Goal: Information Seeking & Learning: Learn about a topic

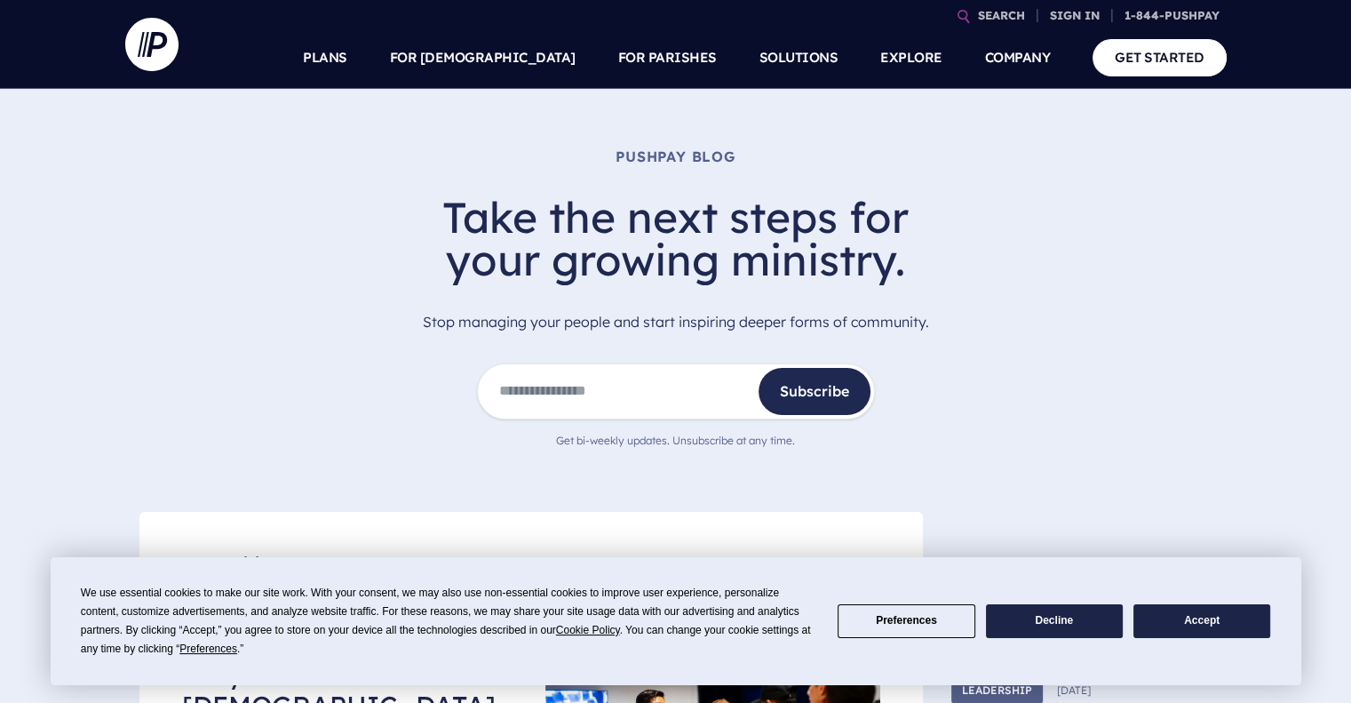
click at [1173, 632] on button "Accept" at bounding box center [1201, 621] width 137 height 35
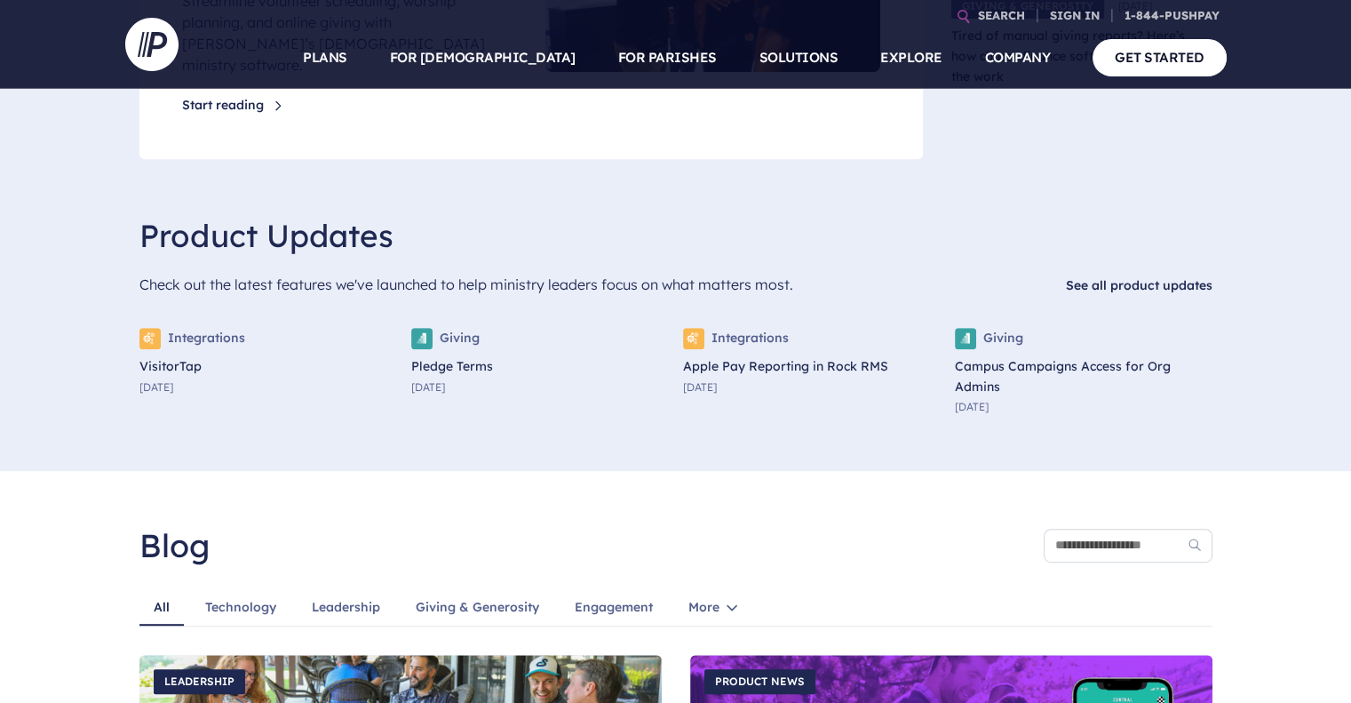
scroll to position [778, 0]
click at [754, 355] on link "Apple Pay Reporting in Rock RMS" at bounding box center [812, 365] width 258 height 20
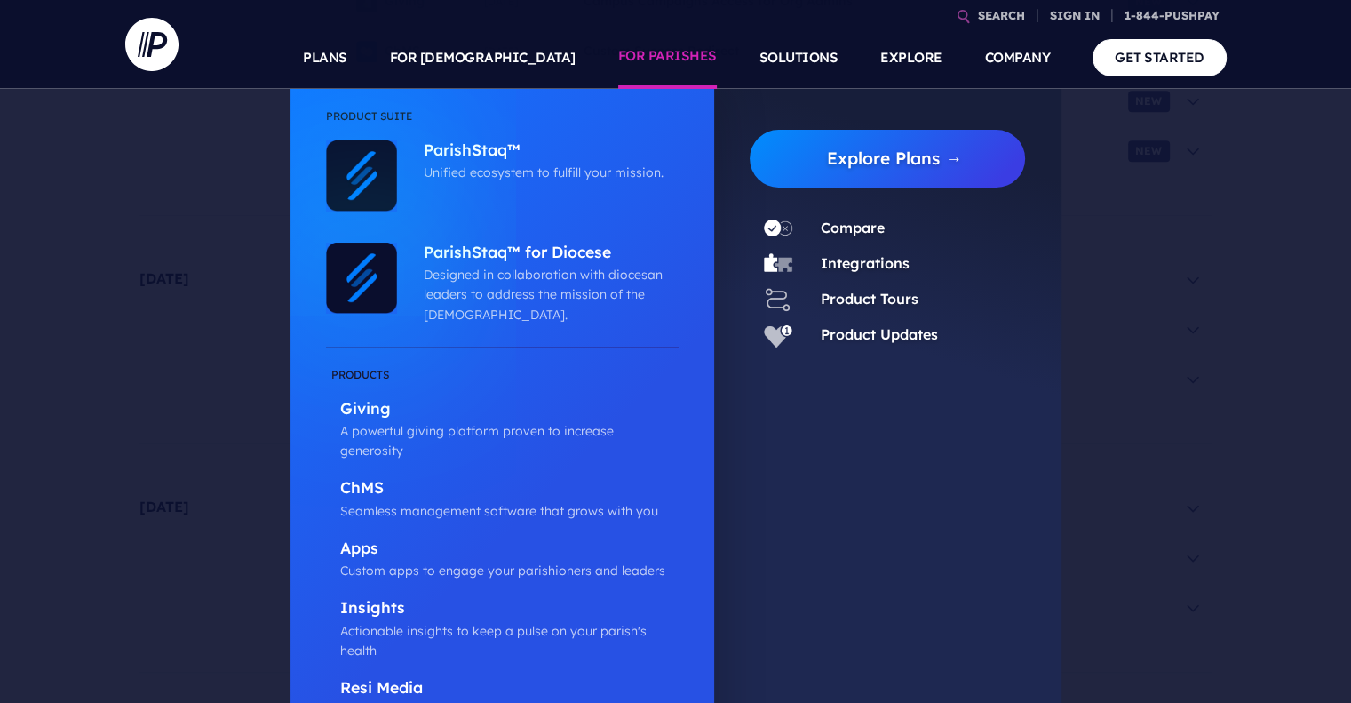
scroll to position [915, 0]
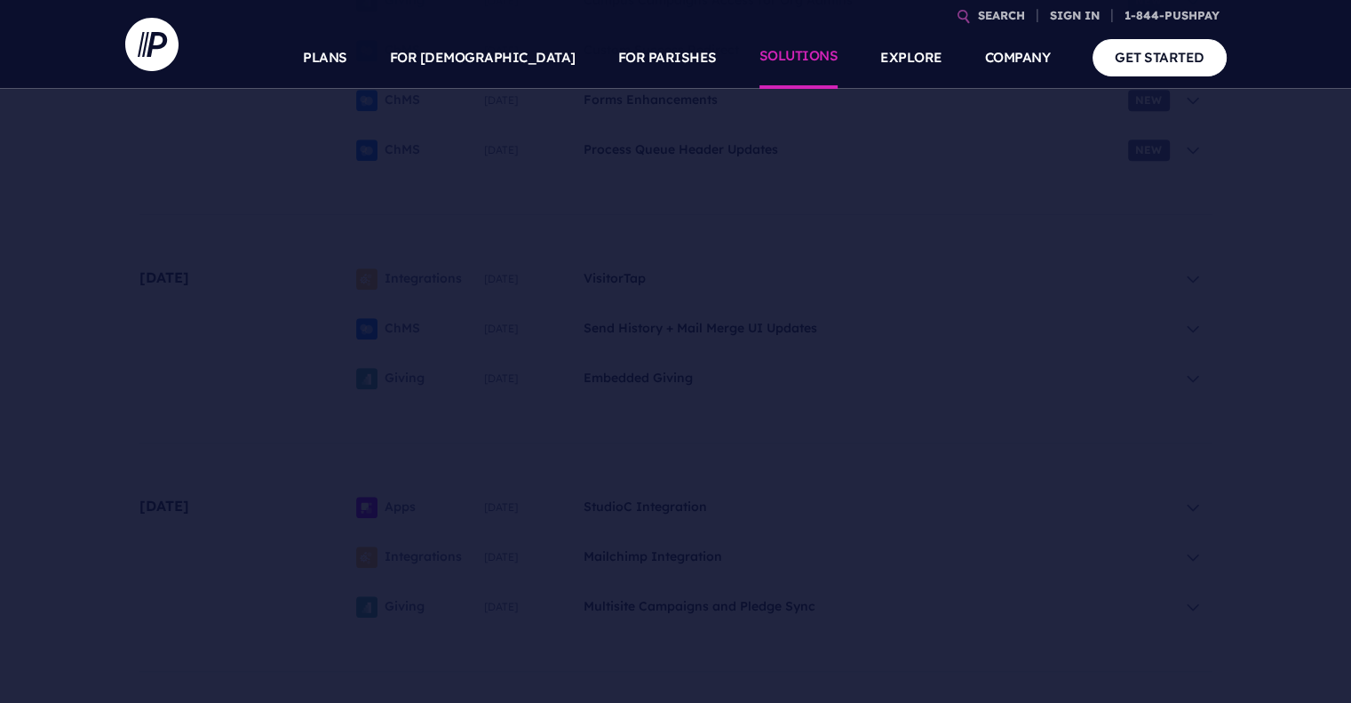
click at [800, 57] on link "SOLUTIONS" at bounding box center [798, 58] width 79 height 62
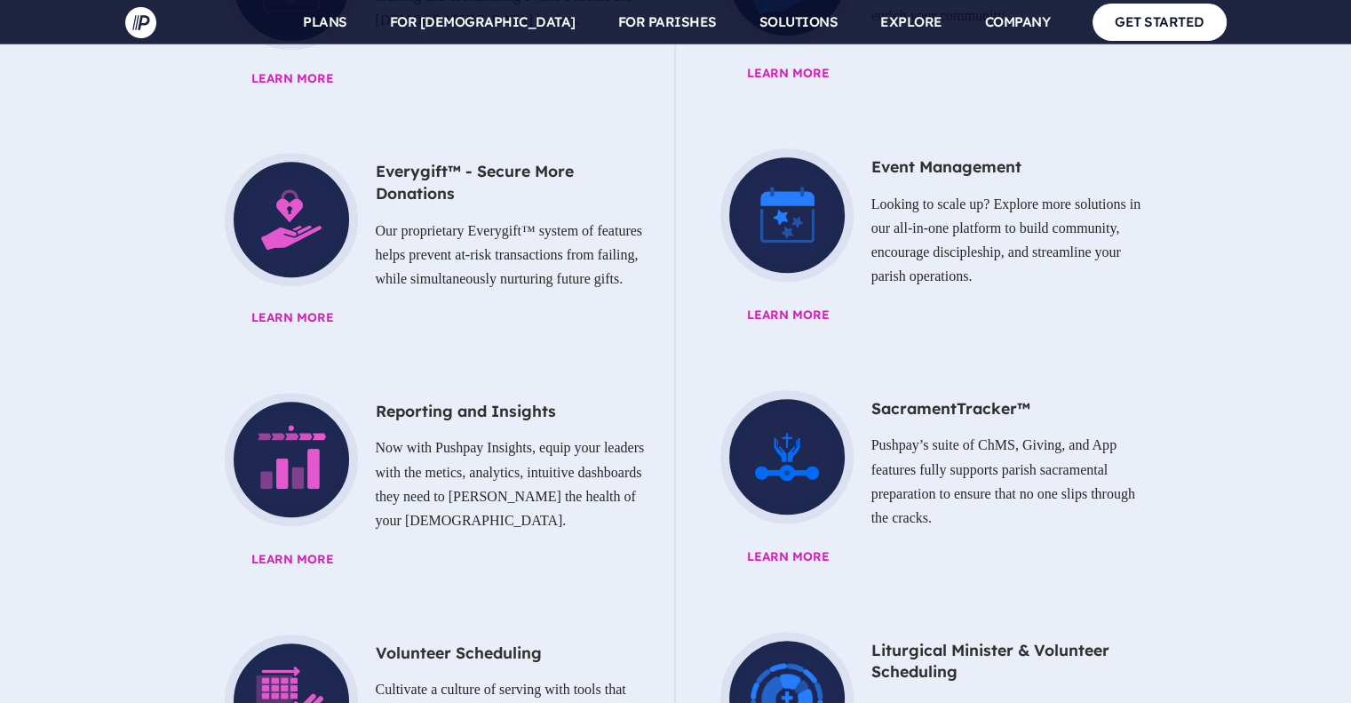
scroll to position [1835, 0]
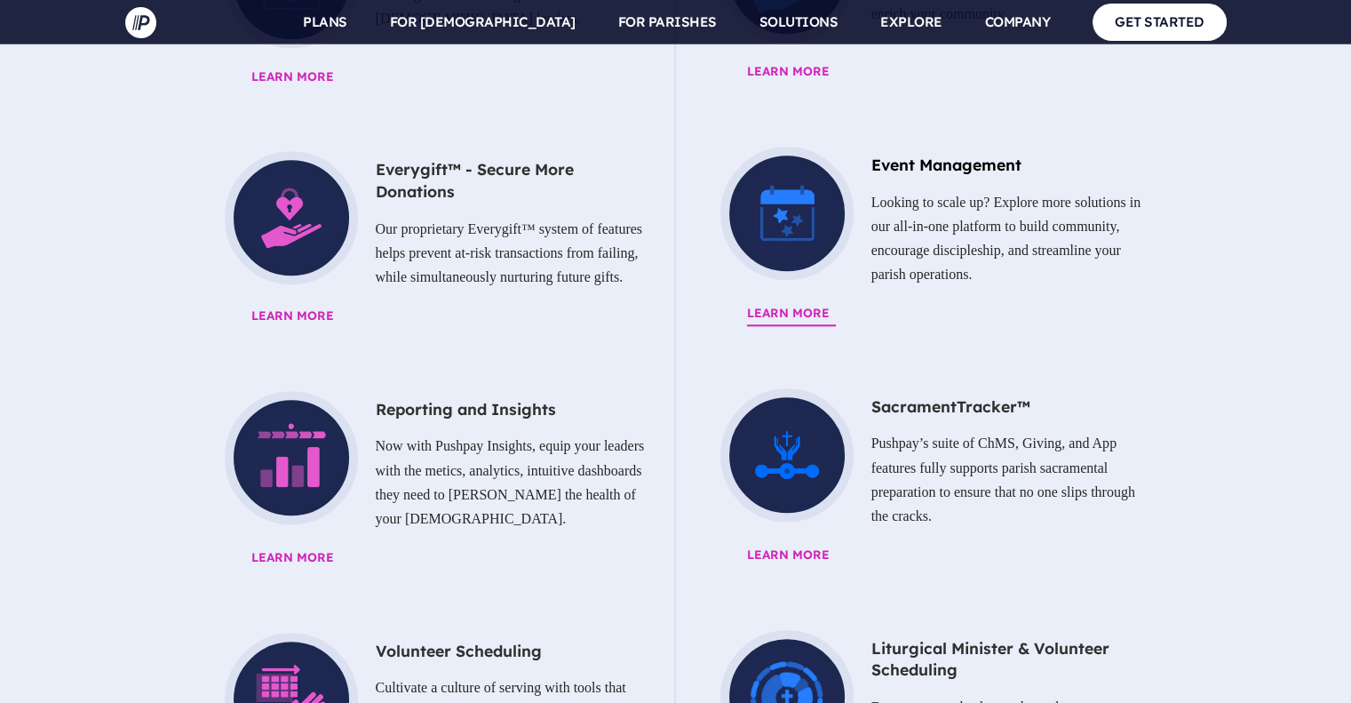
click at [783, 302] on span "Learn More" at bounding box center [968, 313] width 442 height 23
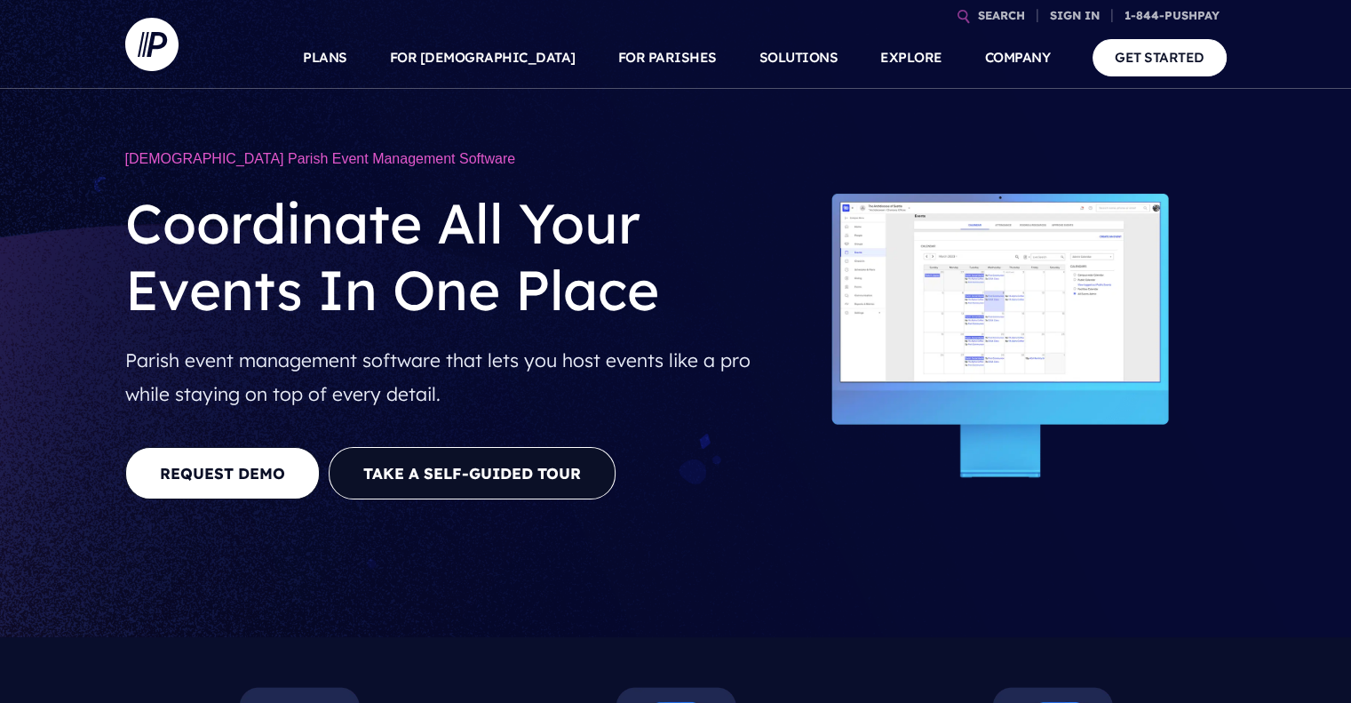
drag, startPoint x: 0, startPoint y: 0, endPoint x: 783, endPoint y: 241, distance: 819.6
click at [784, 241] on img at bounding box center [1005, 335] width 442 height 295
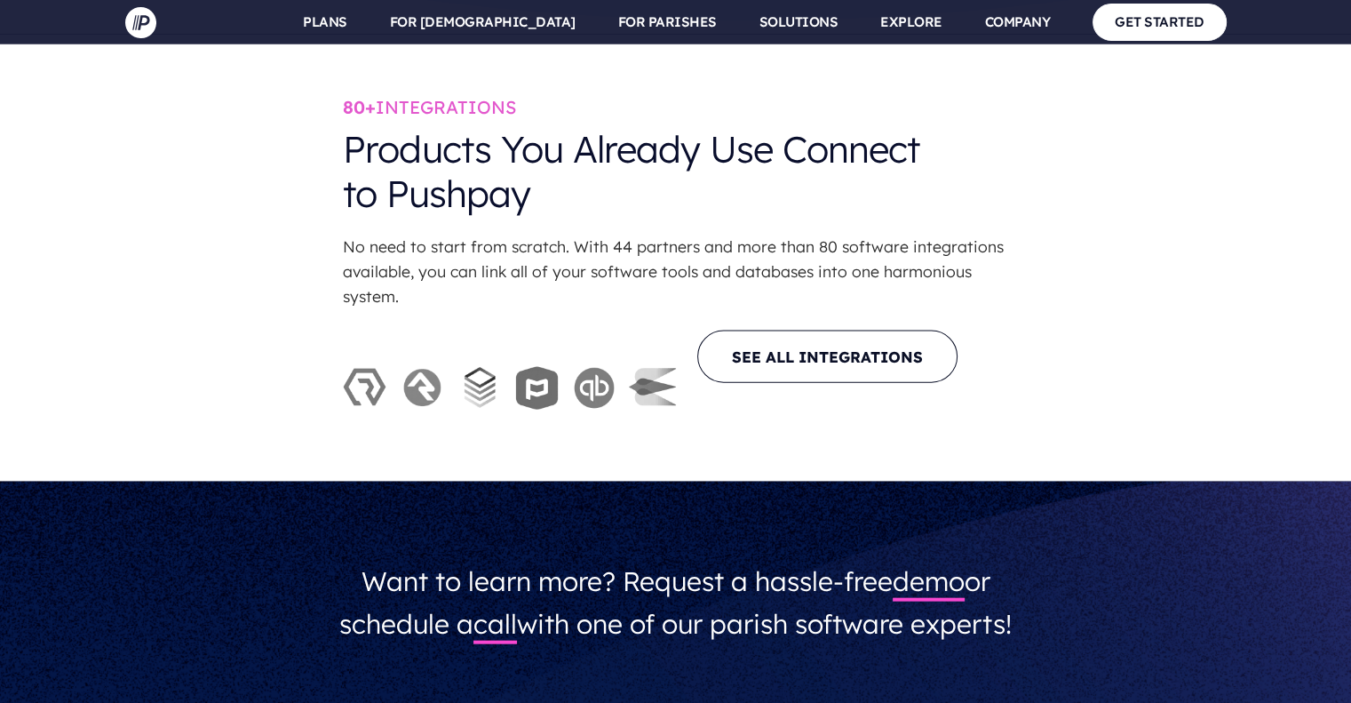
scroll to position [3862, 0]
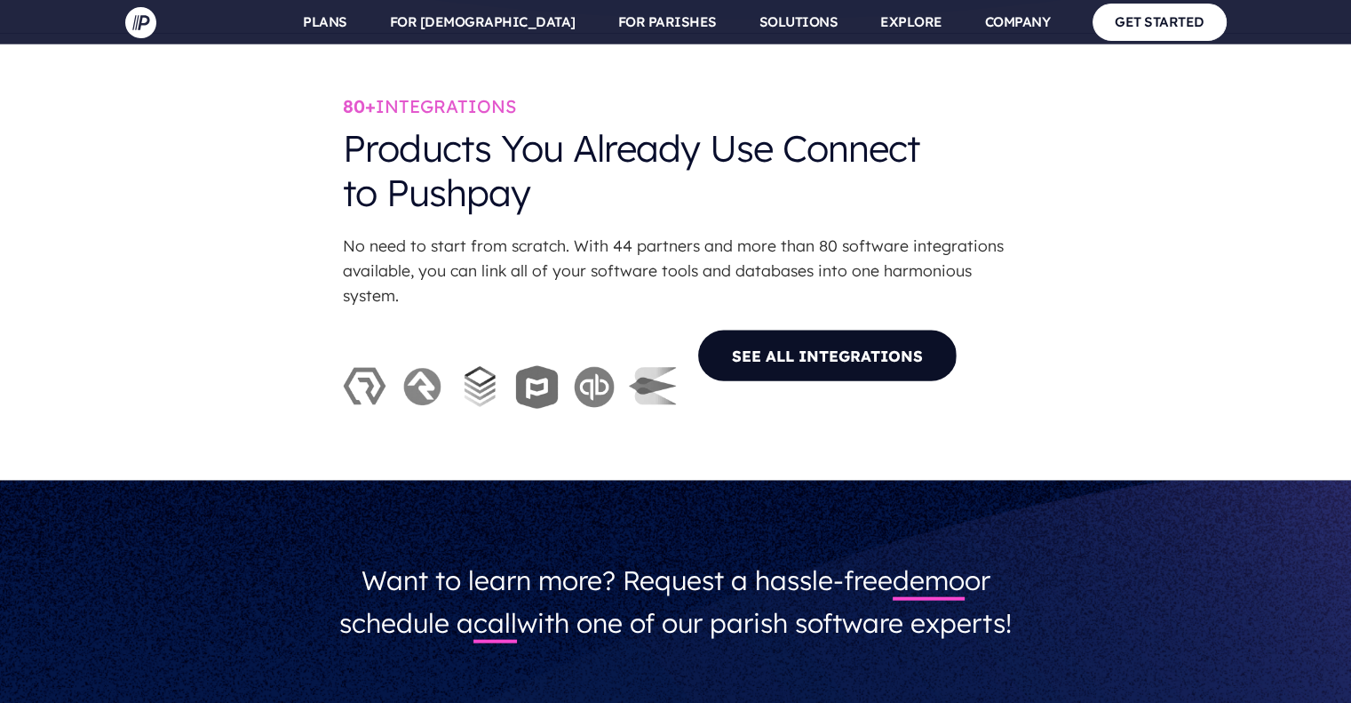
click at [767, 382] on link "SEE ALL INTEGRATIONS" at bounding box center [827, 356] width 260 height 52
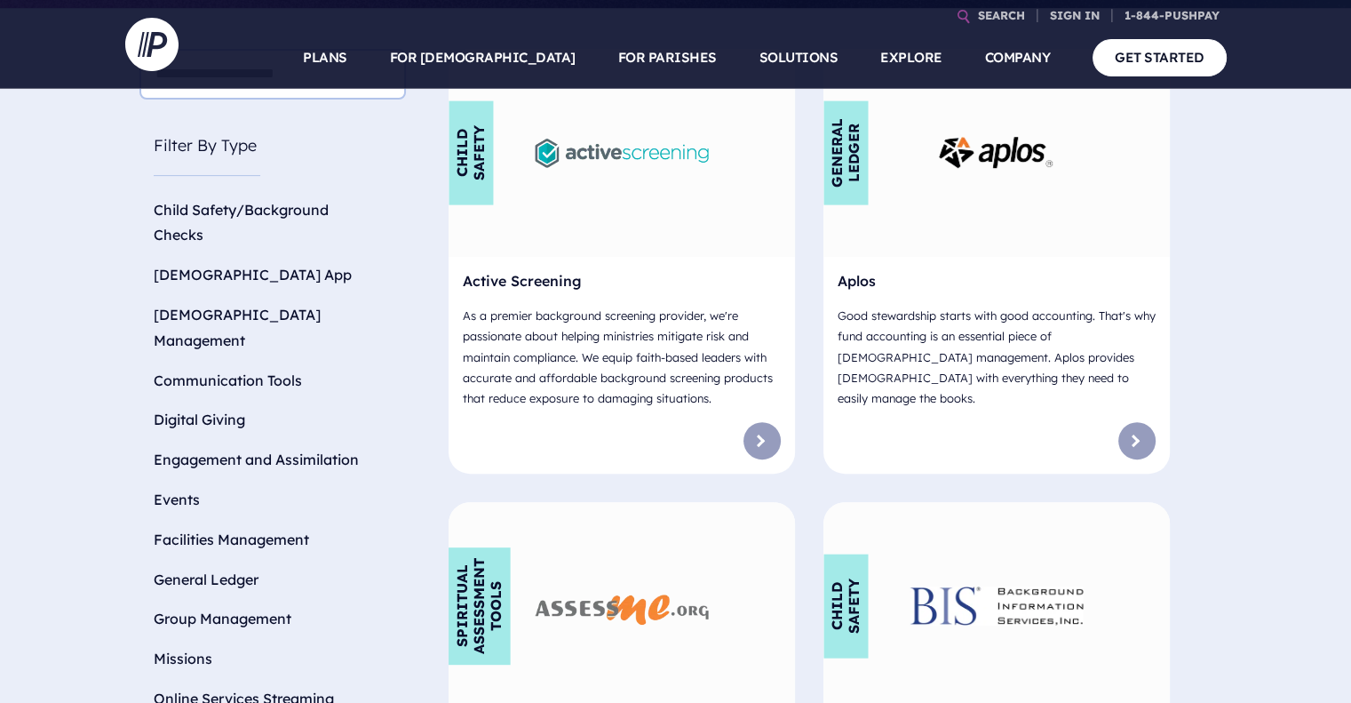
scroll to position [646, 0]
click at [179, 481] on li "Events" at bounding box center [272, 501] width 266 height 40
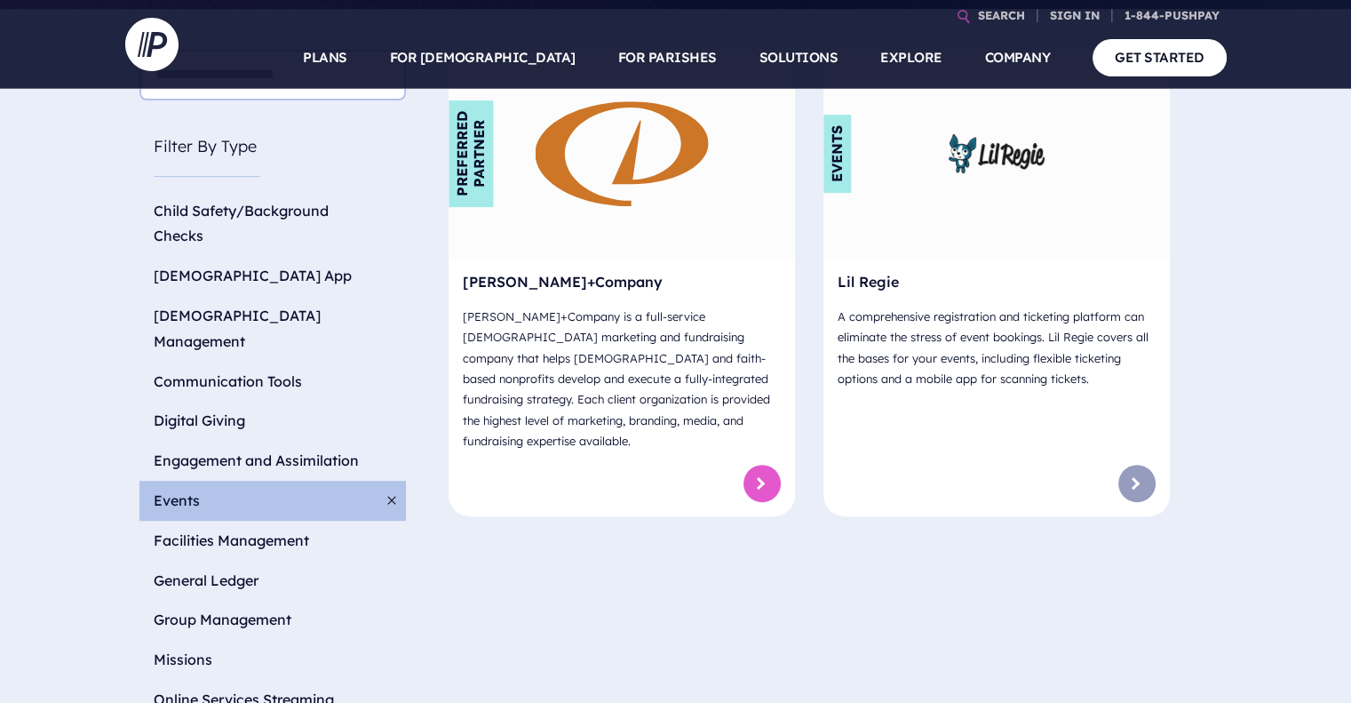
click at [763, 465] on link at bounding box center [762, 483] width 37 height 37
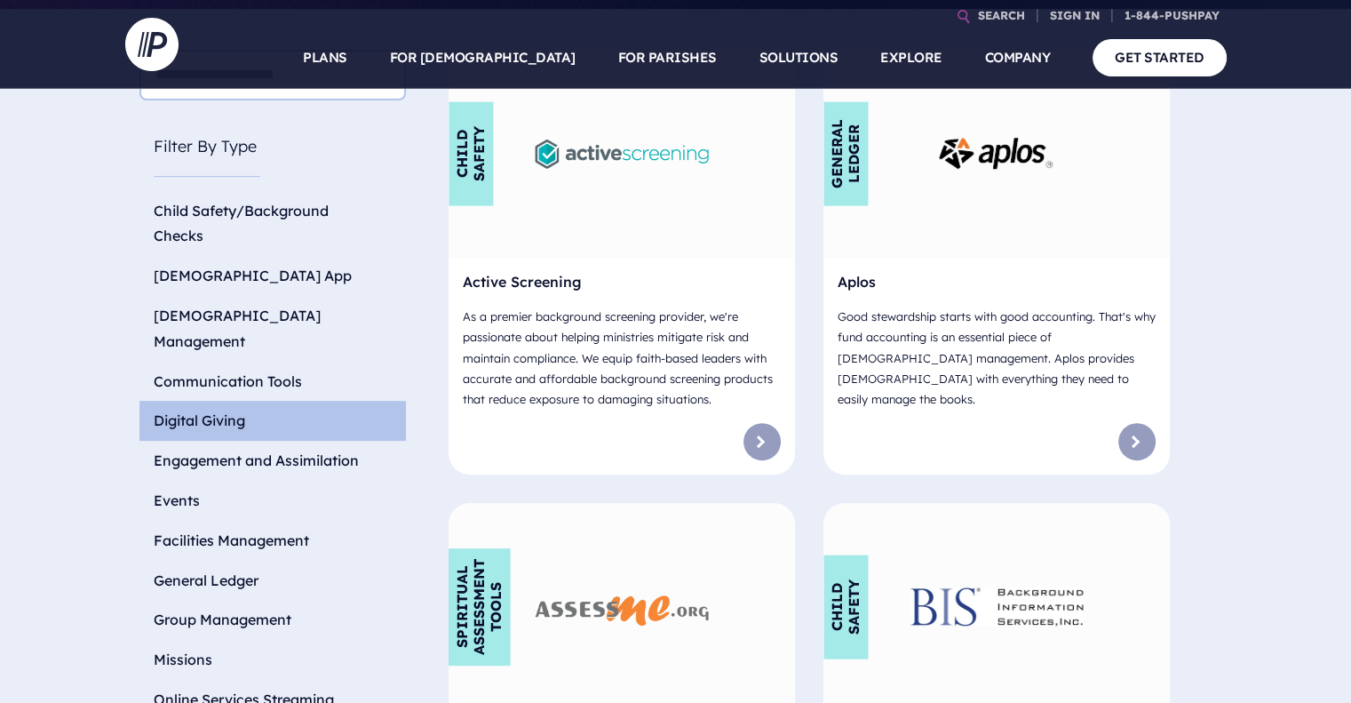
click at [211, 401] on li "Digital Giving" at bounding box center [272, 421] width 266 height 40
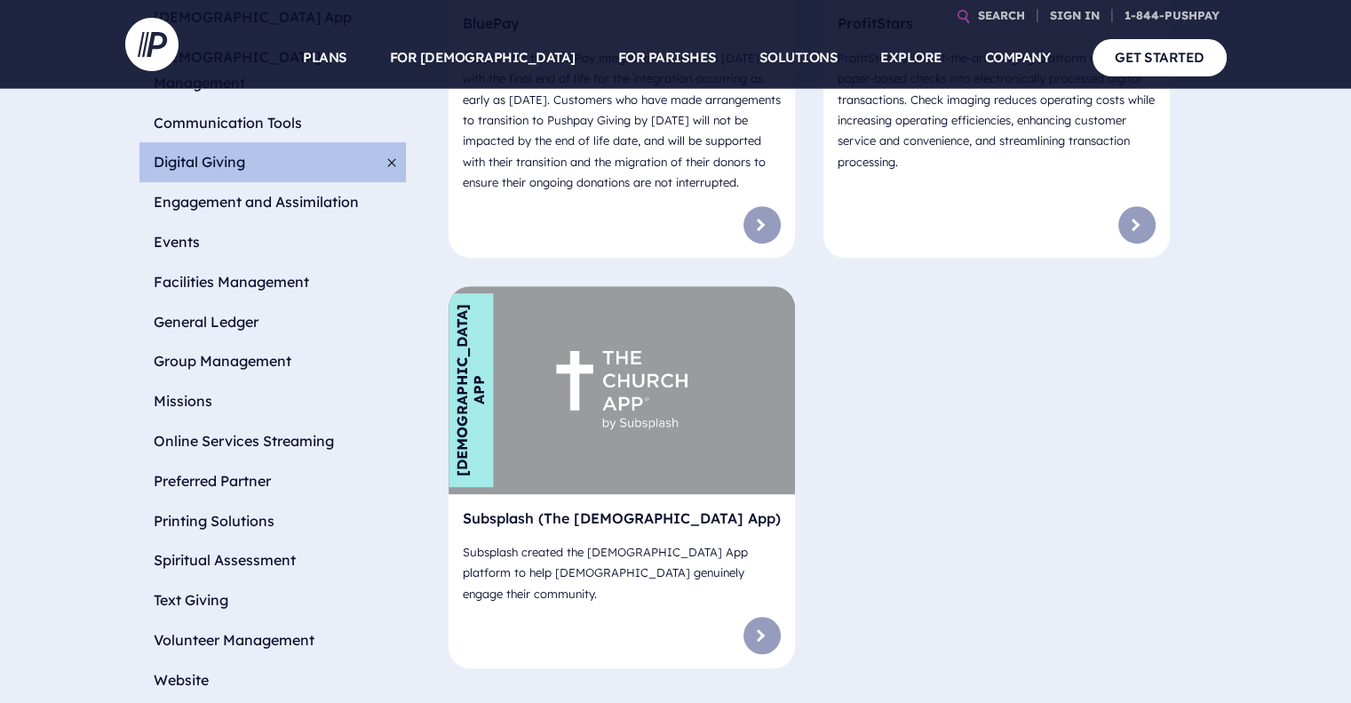
scroll to position [909, 0]
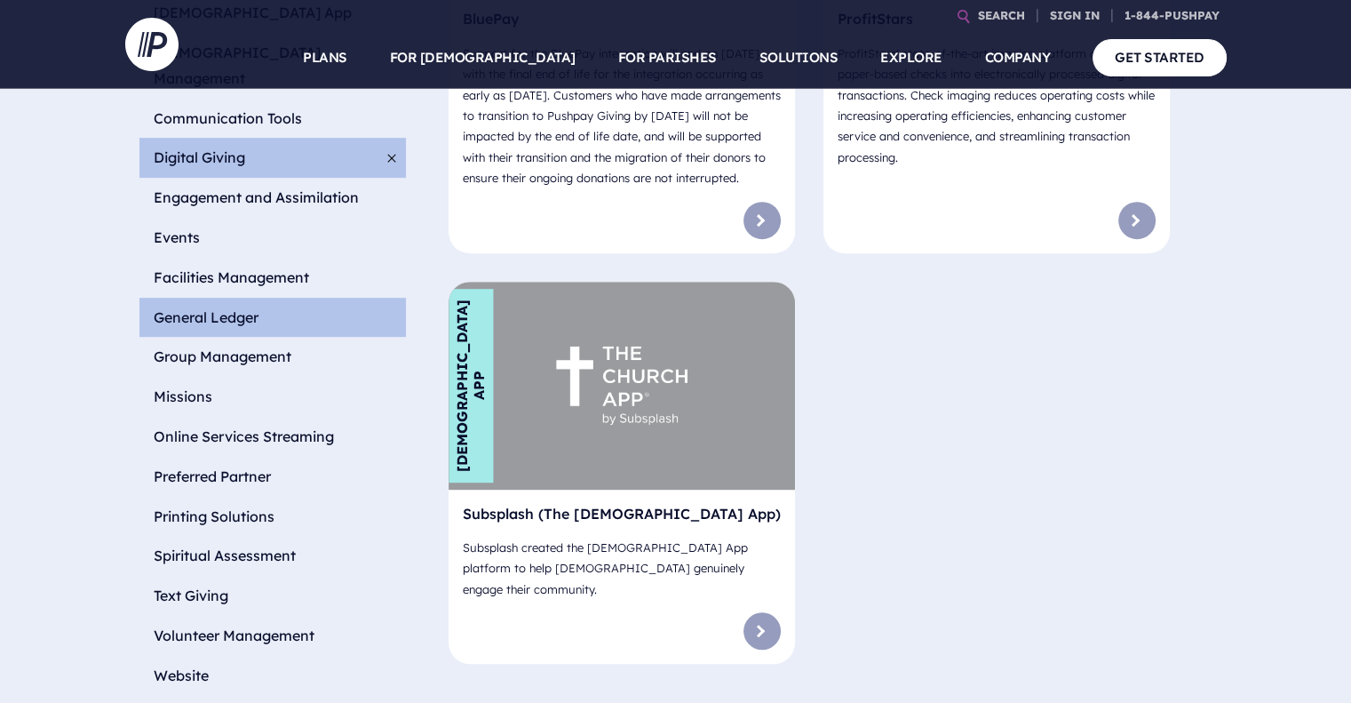
click at [239, 298] on li "General Ledger" at bounding box center [272, 318] width 266 height 40
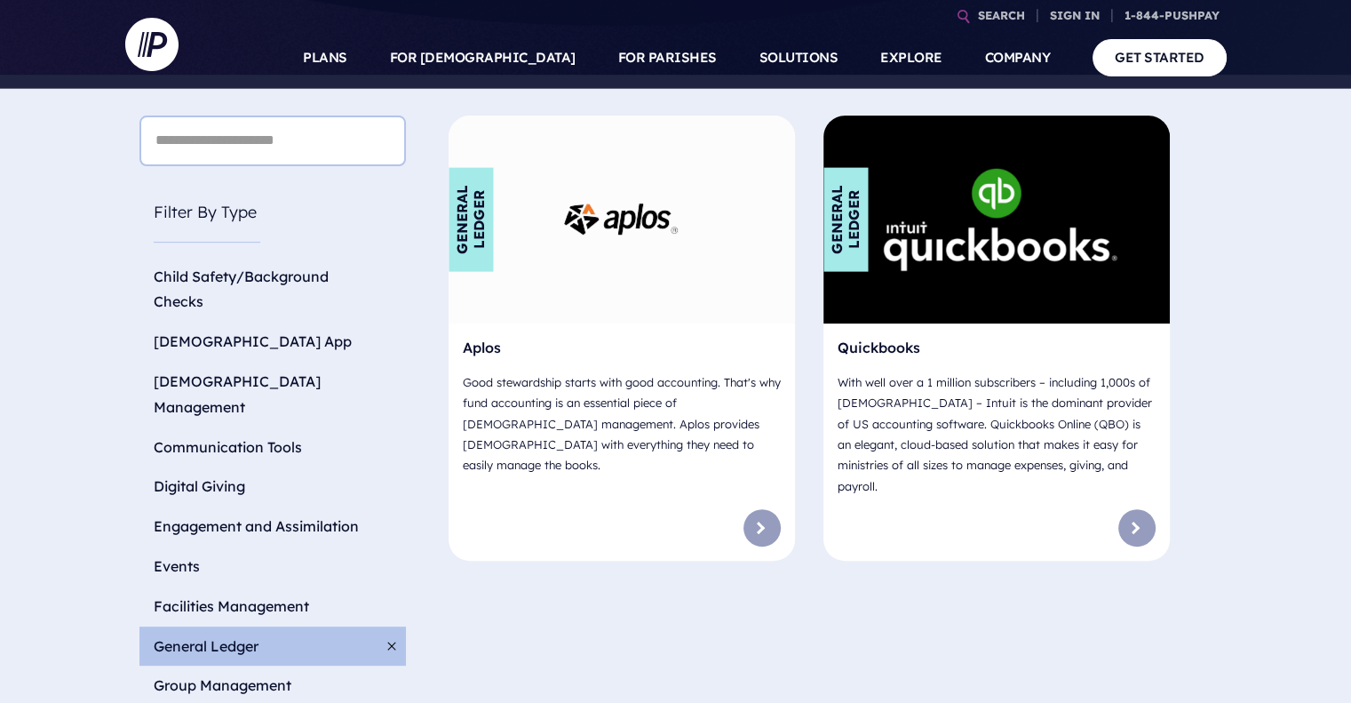
scroll to position [578, 0]
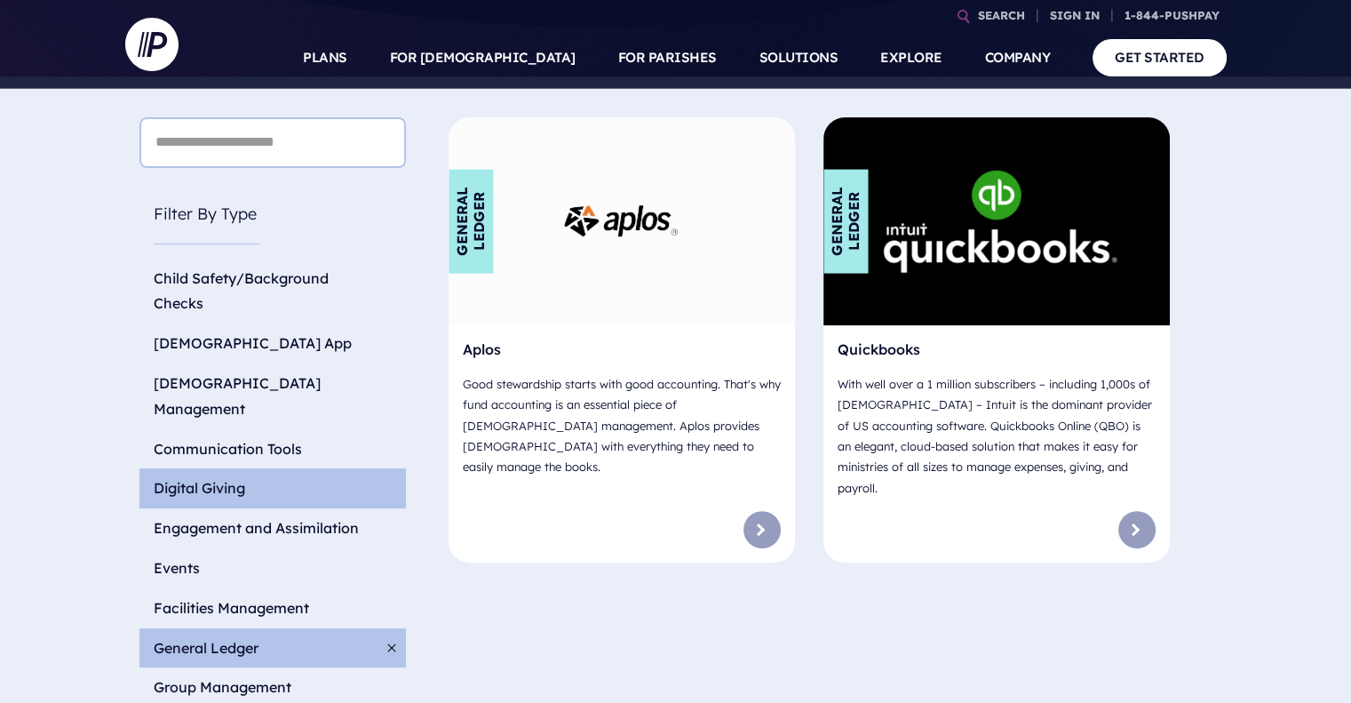
click at [220, 468] on li "Digital Giving" at bounding box center [272, 488] width 266 height 40
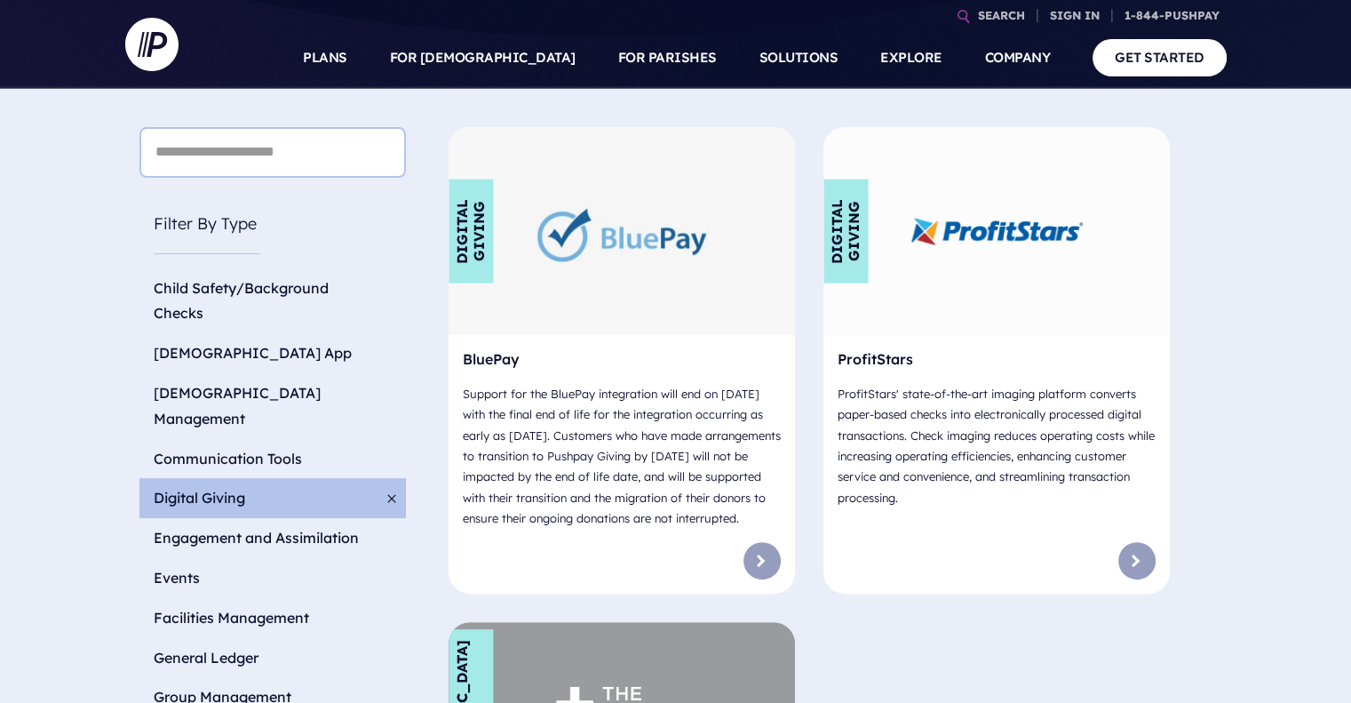
scroll to position [568, 0]
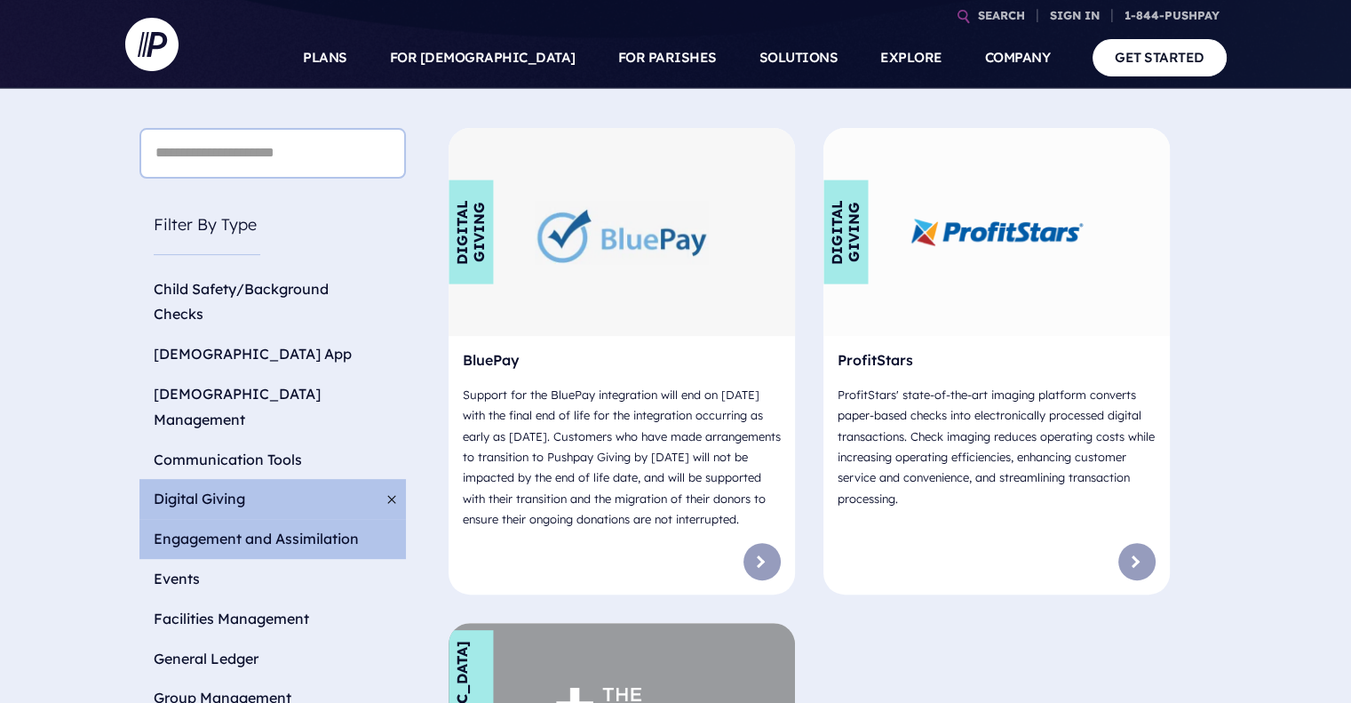
click at [232, 519] on li "Engagement and Assimilation" at bounding box center [272, 539] width 266 height 40
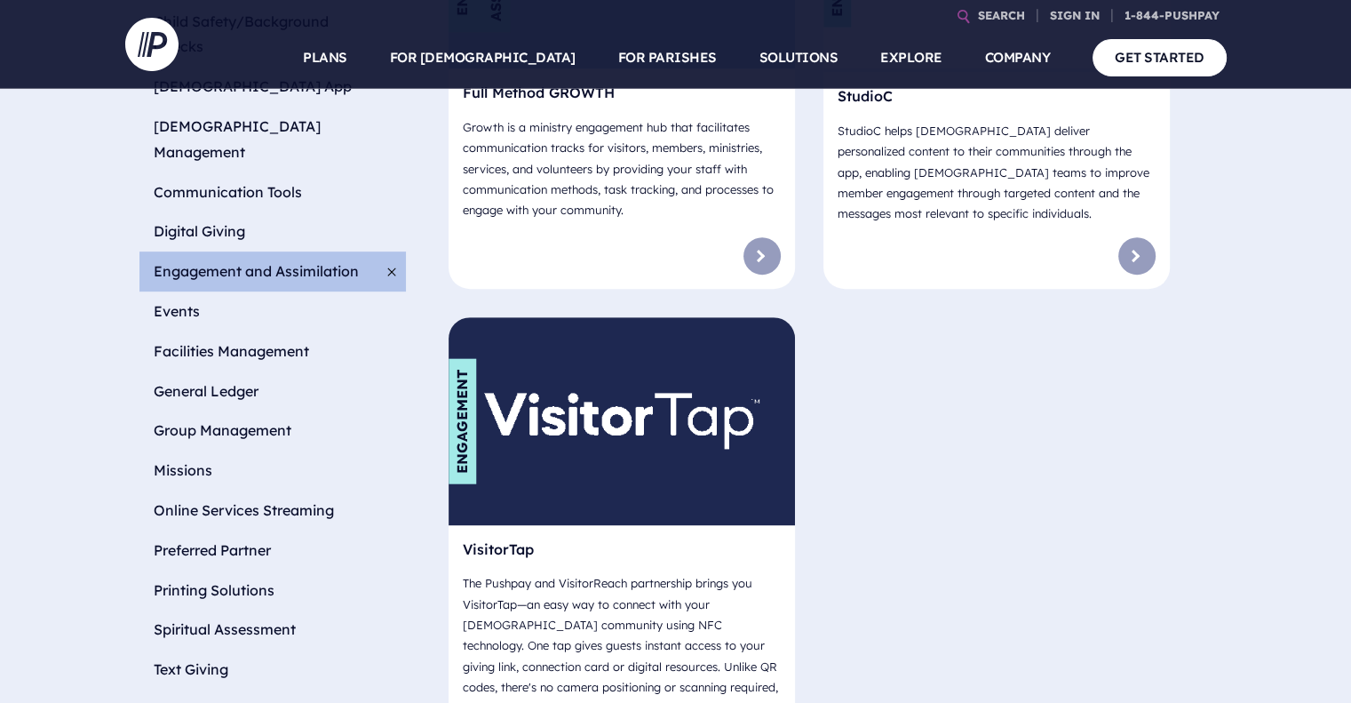
scroll to position [834, 0]
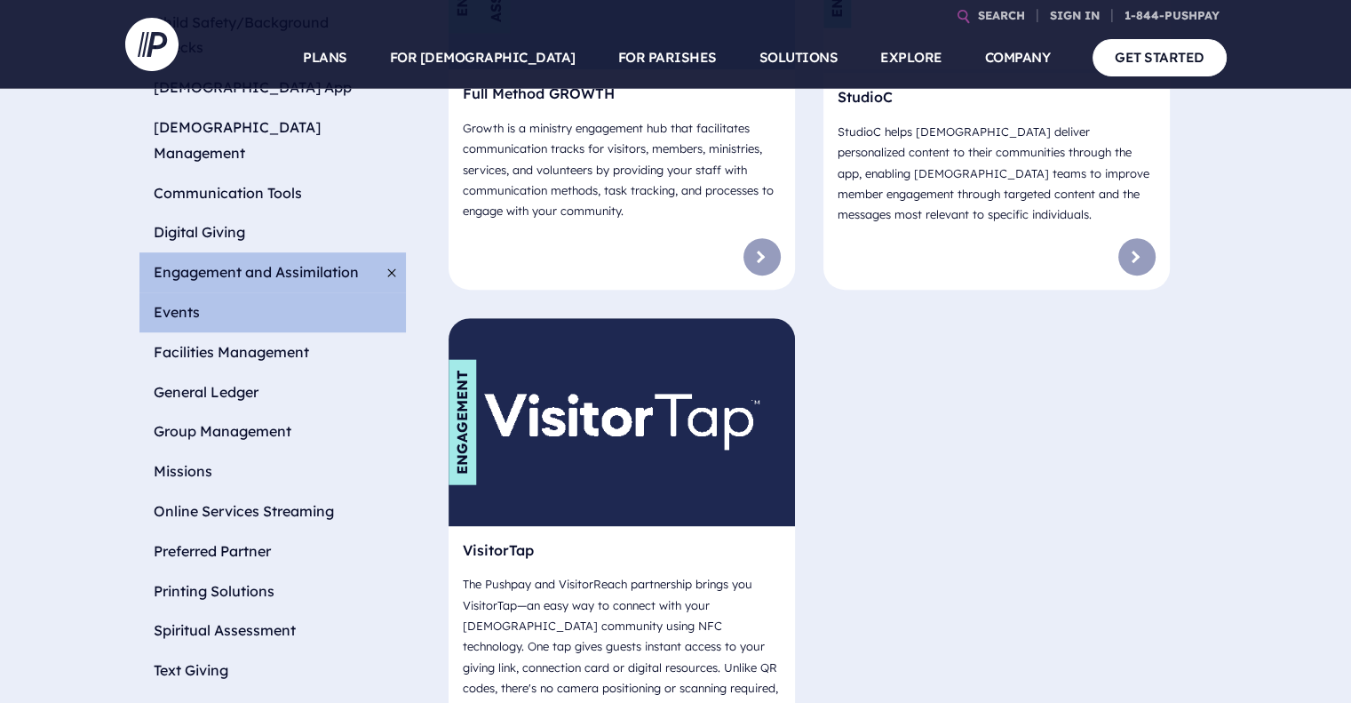
click at [188, 292] on li "Events" at bounding box center [272, 312] width 266 height 40
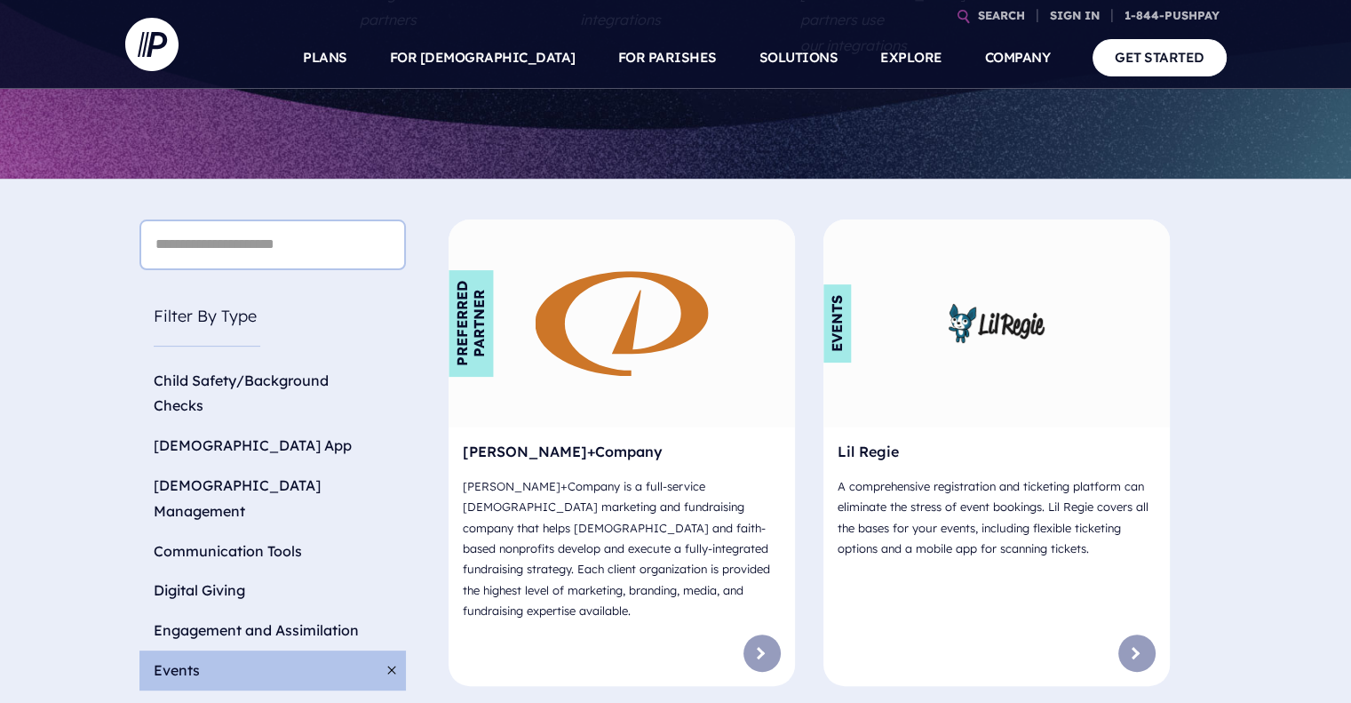
scroll to position [475, 0]
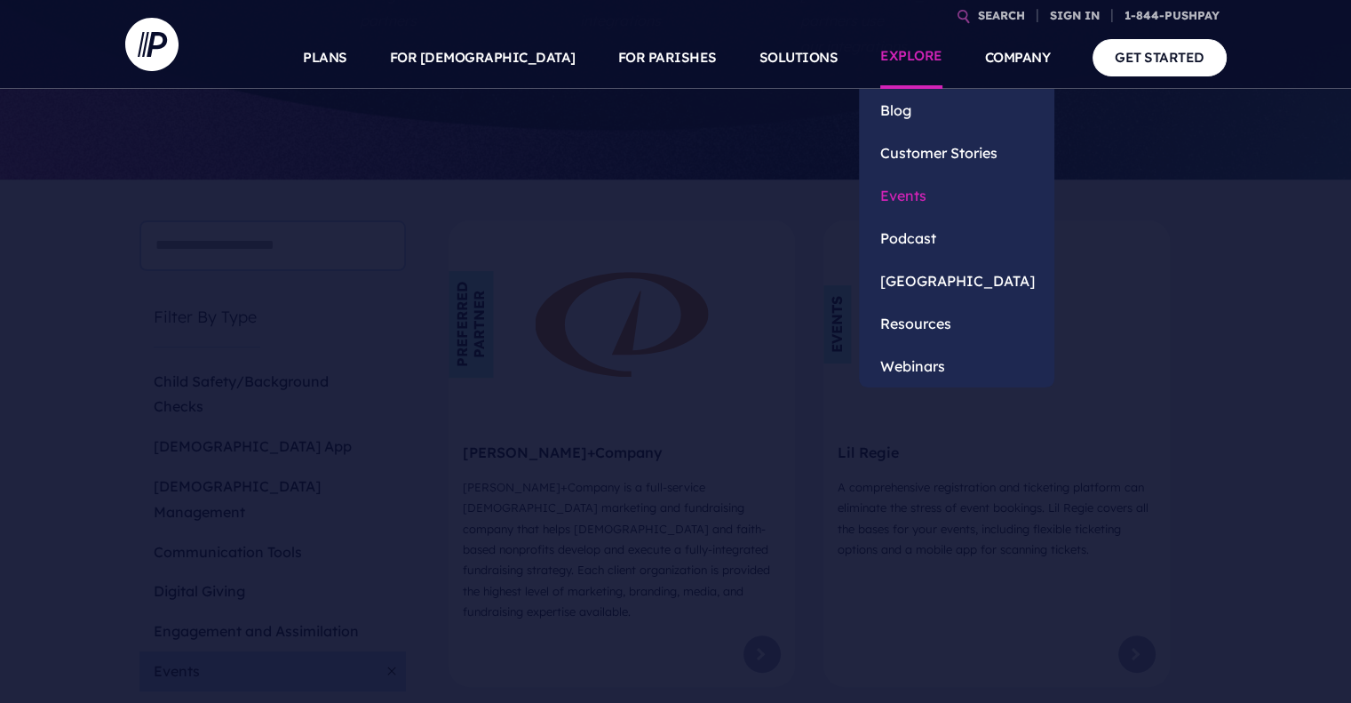
click at [913, 204] on link "Events" at bounding box center [956, 195] width 195 height 43
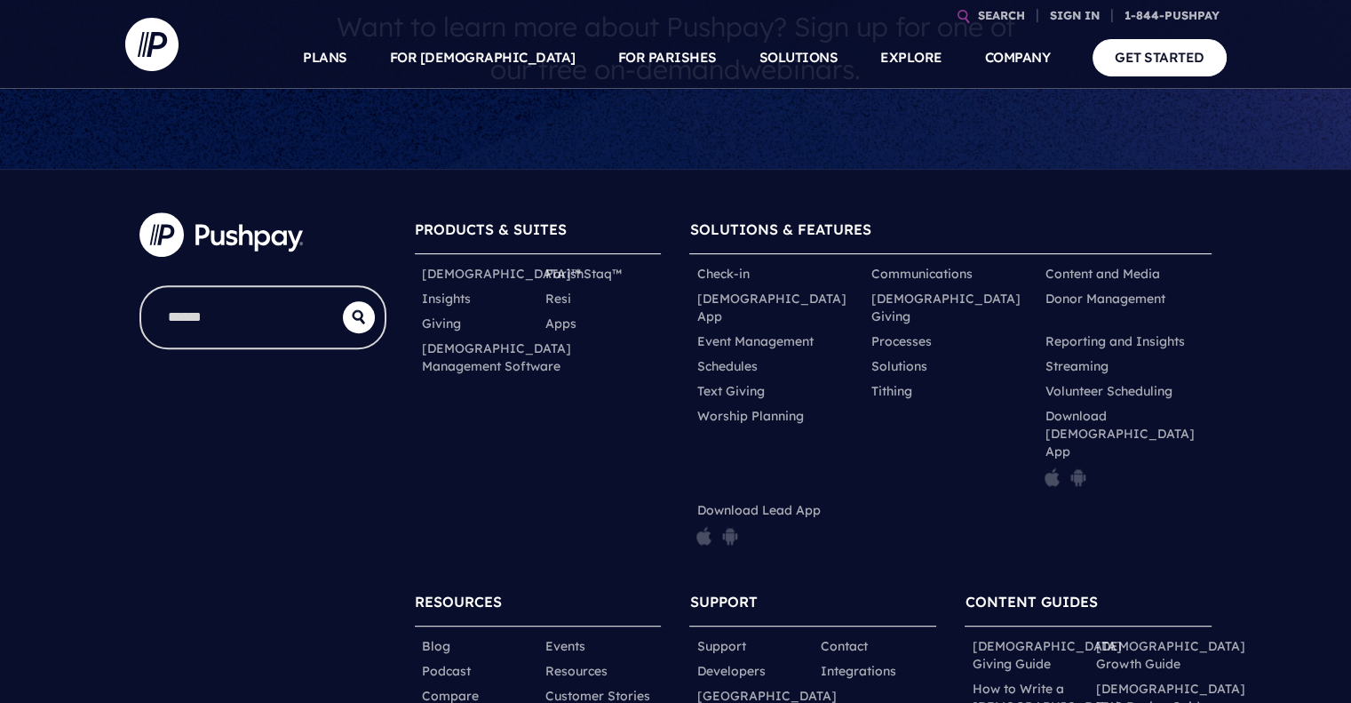
scroll to position [861, 0]
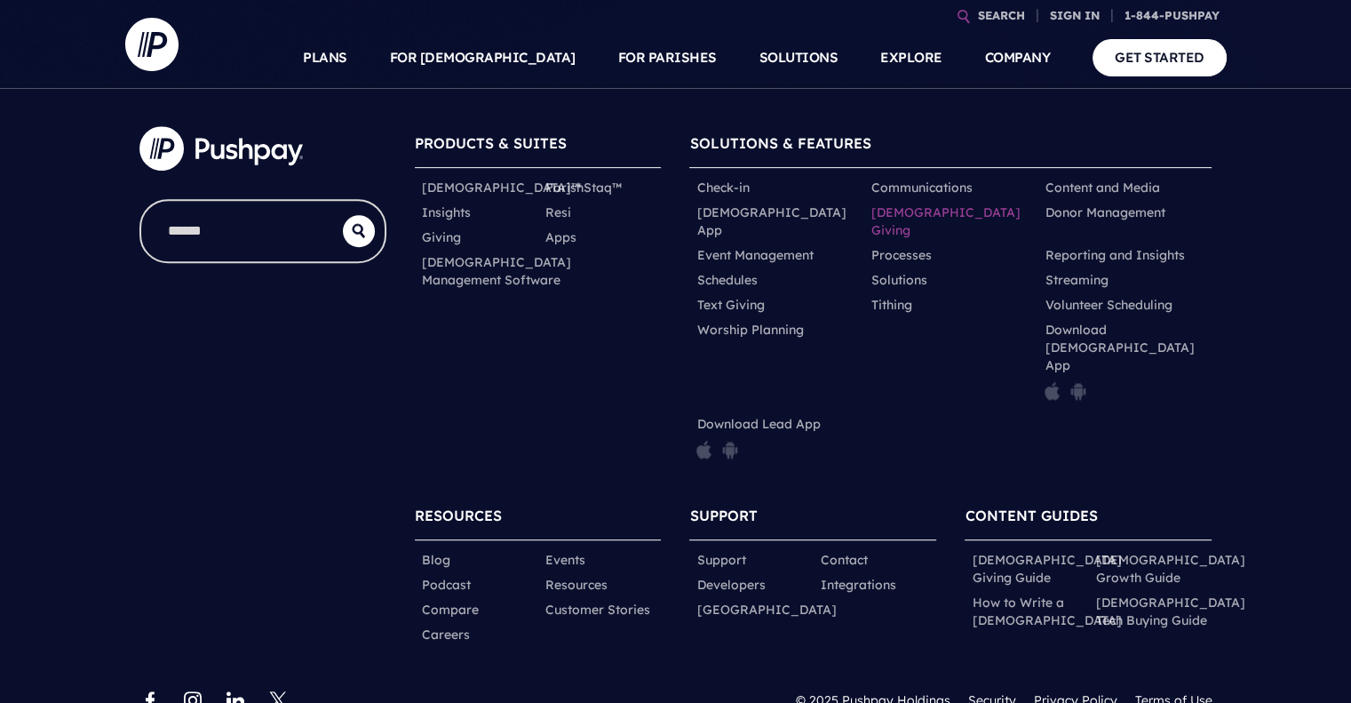
drag, startPoint x: 0, startPoint y: 0, endPoint x: 913, endPoint y: 204, distance: 935.7
click at [913, 204] on link "[DEMOGRAPHIC_DATA] Giving" at bounding box center [951, 221] width 160 height 36
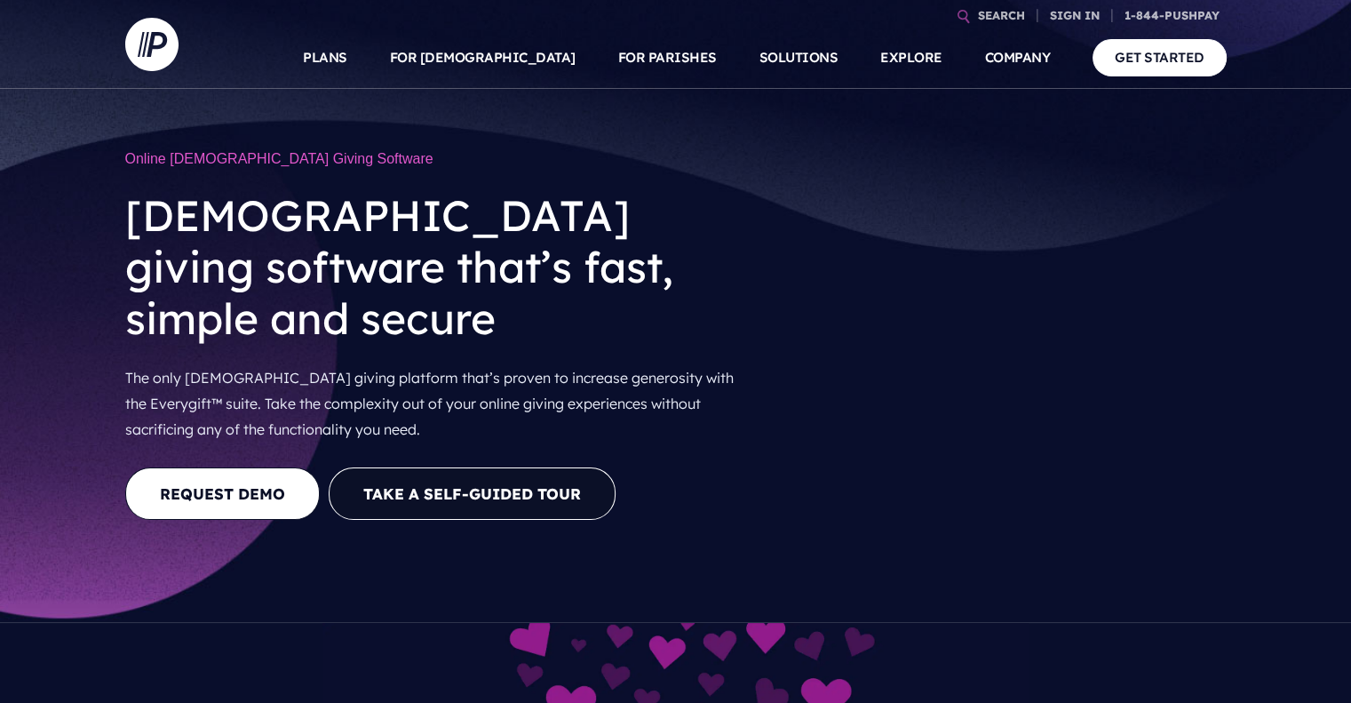
click at [913, 235] on video at bounding box center [1005, 345] width 442 height 221
